Goal: Information Seeking & Learning: Learn about a topic

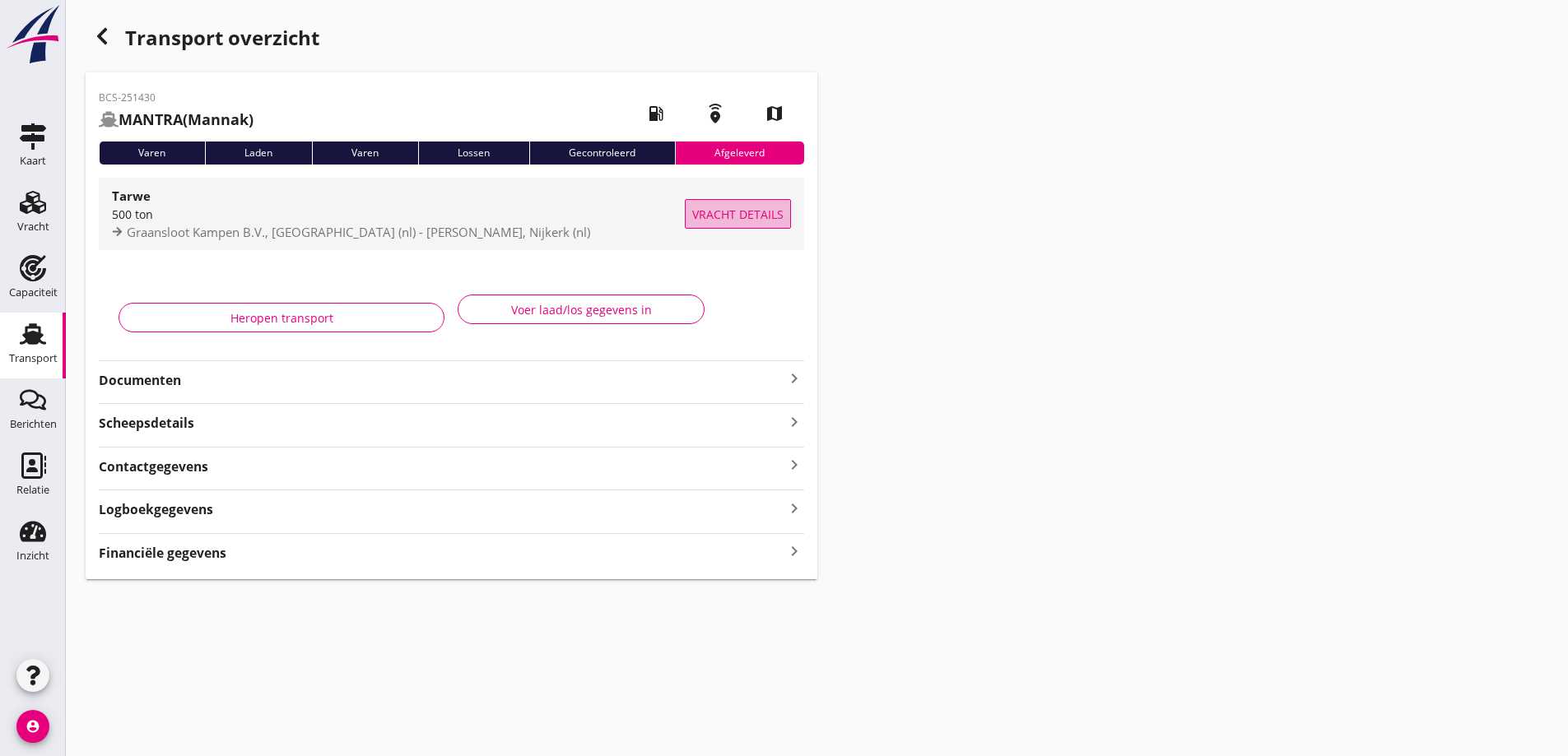
click at [729, 221] on span "Vracht details" at bounding box center [737, 214] width 91 height 17
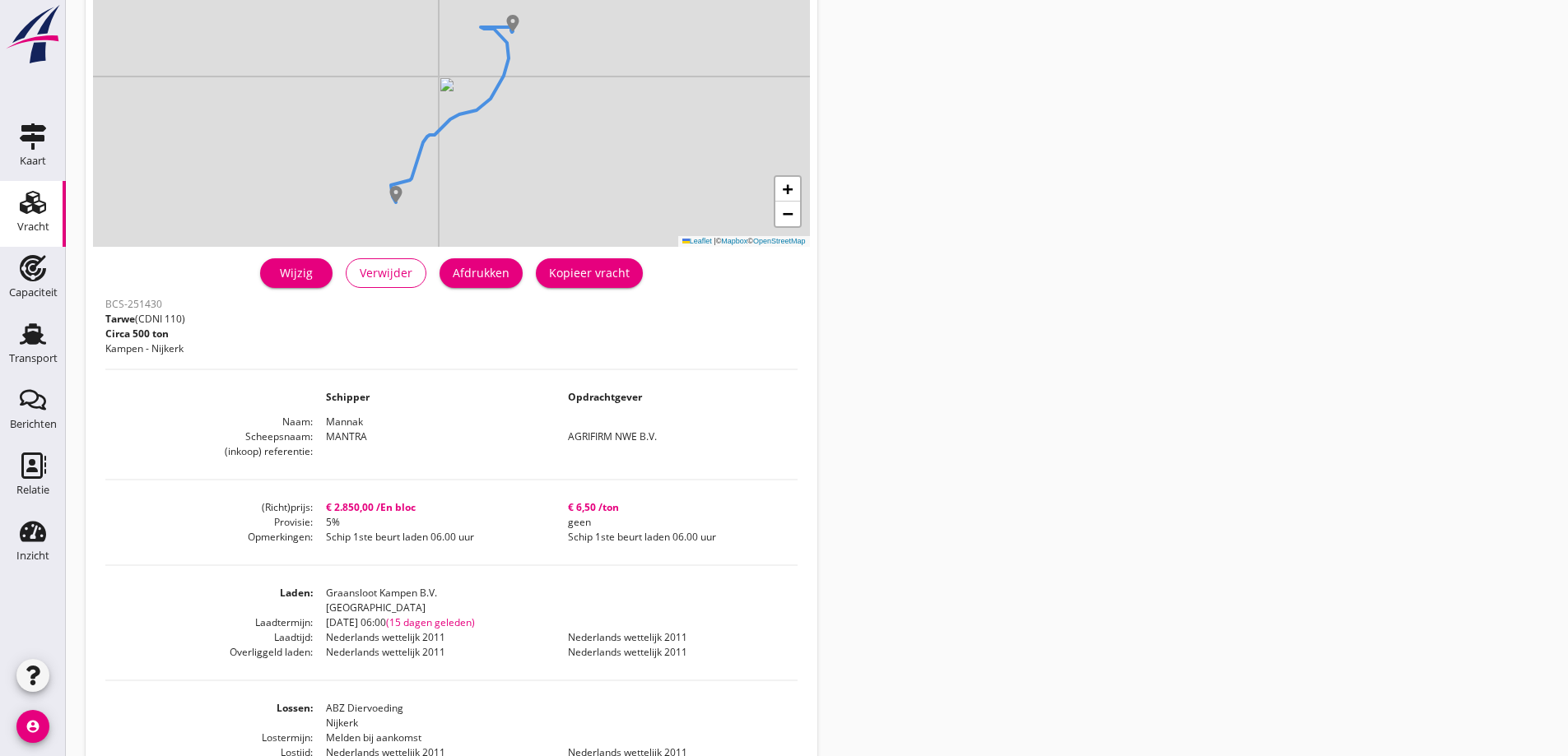
scroll to position [165, 0]
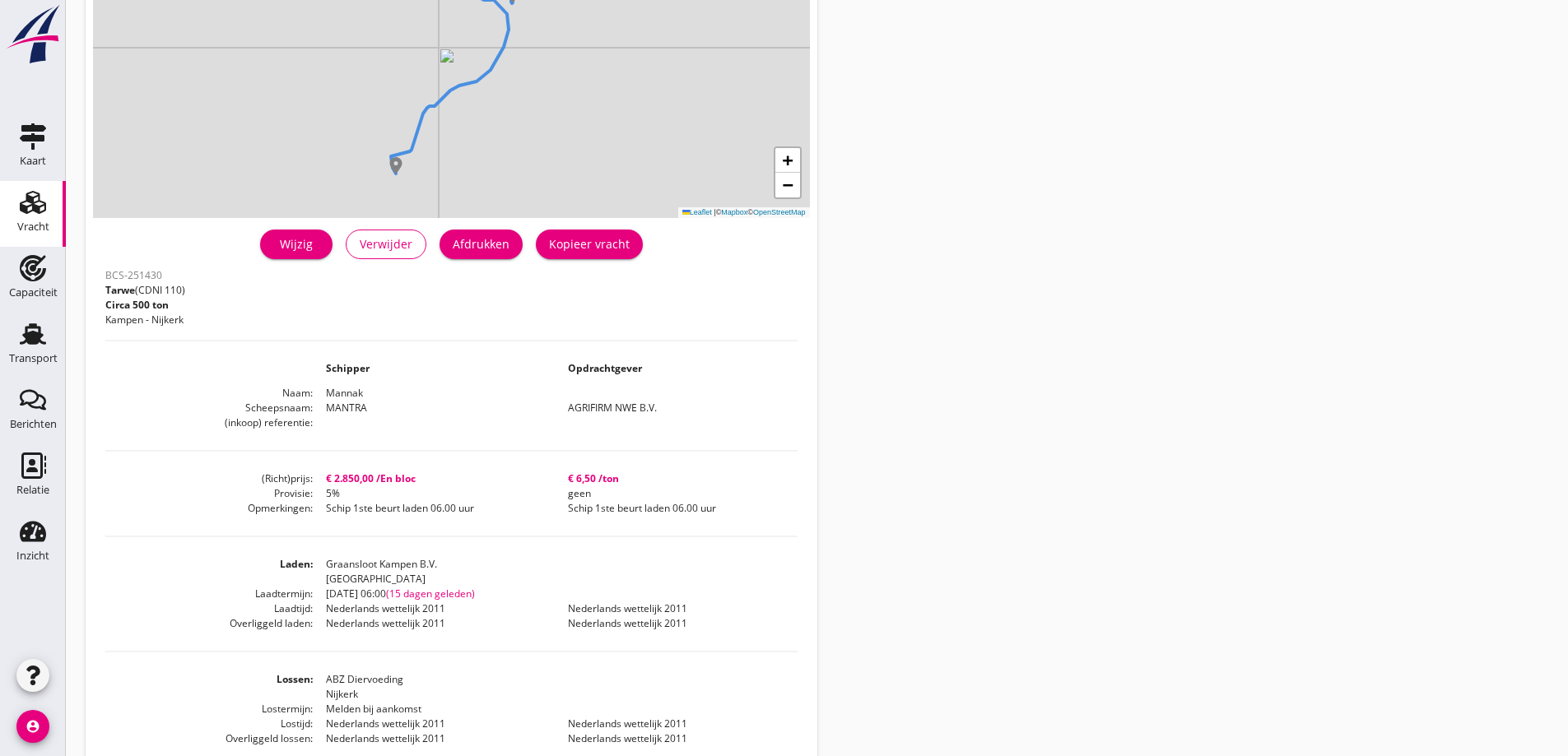
click at [542, 456] on div "BCS-251430 Tarwe (CDNI 110) Circa 500 ton Kampen - Nijkerk Schipper Opdrachtgev…" at bounding box center [451, 622] width 692 height 716
click at [607, 501] on dd "Schip 1ste beurt laden 06.00 uur" at bounding box center [675, 509] width 242 height 15
drag, startPoint x: 646, startPoint y: 481, endPoint x: 568, endPoint y: 469, distance: 78.9
click at [568, 469] on div "BCS-251430 Tarwe (CDNI 110) Circa 500 ton Kampen - Nijkerk Schipper Opdrachtgev…" at bounding box center [451, 622] width 692 height 716
click at [605, 498] on dd "geen" at bounding box center [675, 494] width 242 height 15
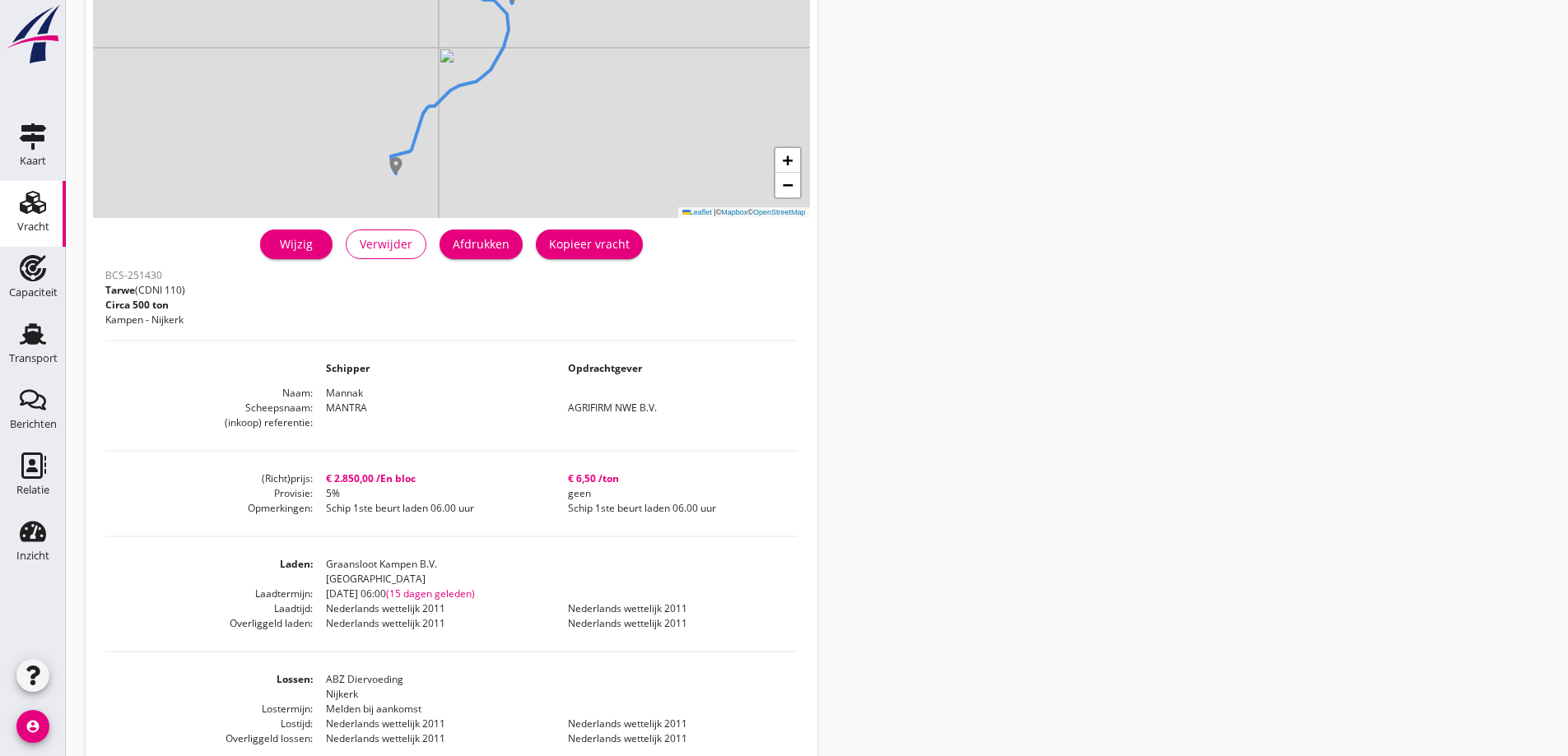
drag, startPoint x: 413, startPoint y: 477, endPoint x: 314, endPoint y: 454, distance: 101.6
click at [315, 456] on div "BCS-251430 Tarwe (CDNI 110) Circa 500 ton Kampen - Nijkerk Schipper Opdrachtgev…" at bounding box center [451, 622] width 692 height 716
click at [329, 460] on div "BCS-251430 Tarwe (CDNI 110) Circa 500 ton Kampen - Nijkerk Schipper Opdrachtgev…" at bounding box center [451, 622] width 692 height 716
click at [351, 488] on dd "5%" at bounding box center [433, 494] width 242 height 15
